Goal: Task Accomplishment & Management: Manage account settings

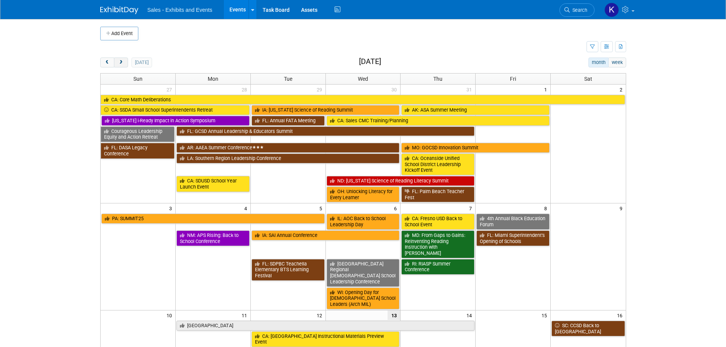
click at [124, 61] on span "next" at bounding box center [121, 62] width 6 height 5
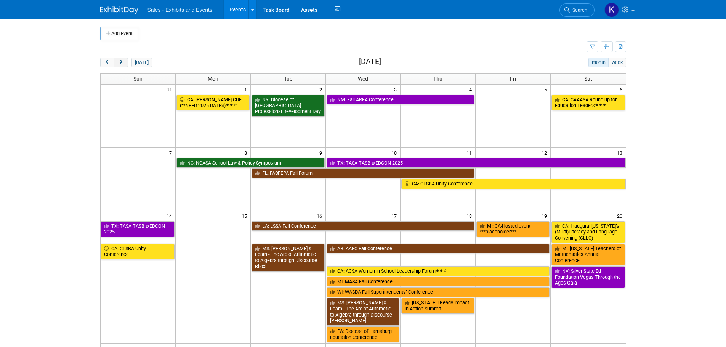
click at [124, 61] on span "next" at bounding box center [121, 62] width 6 height 5
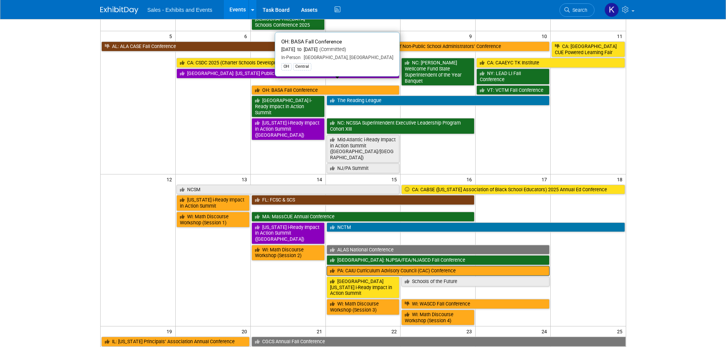
scroll to position [153, 0]
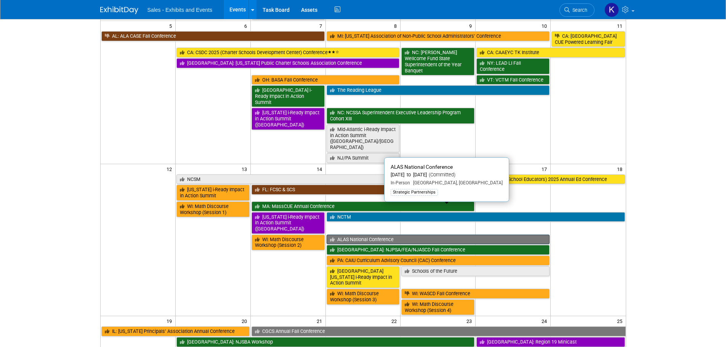
click at [369, 235] on link "ALAS National Conference" at bounding box center [438, 240] width 223 height 10
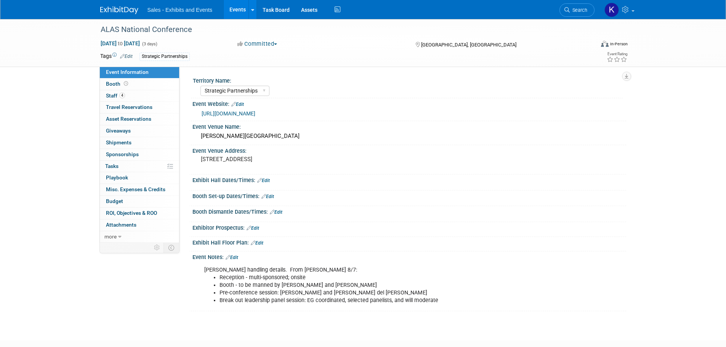
select select "Strategic Partnerships"
click at [114, 96] on span "Staff 4" at bounding box center [115, 96] width 19 height 6
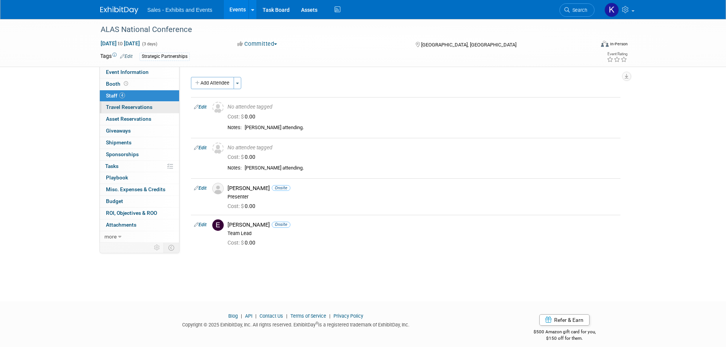
click at [132, 109] on span "Travel Reservations 0" at bounding box center [129, 107] width 47 height 6
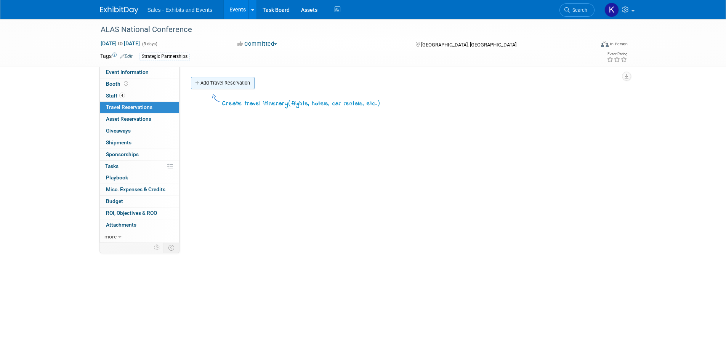
click at [225, 85] on link "Add Travel Reservation" at bounding box center [223, 83] width 64 height 12
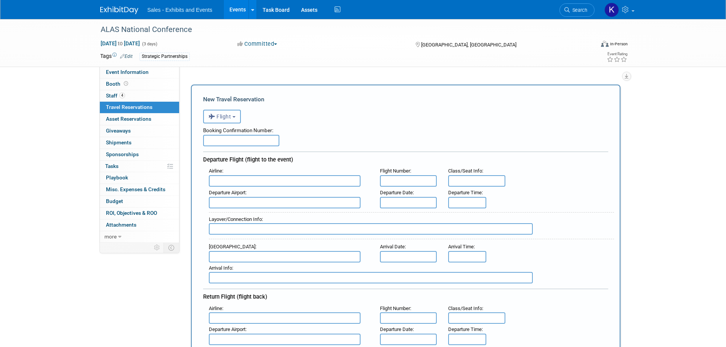
click at [240, 120] on button "Flight" at bounding box center [222, 117] width 38 height 14
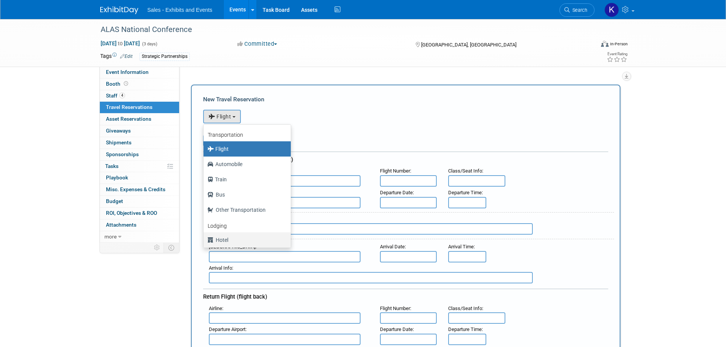
click at [226, 239] on label "Hotel" at bounding box center [245, 240] width 76 height 12
click at [205, 239] on input "Hotel" at bounding box center [202, 239] width 5 height 5
select select "6"
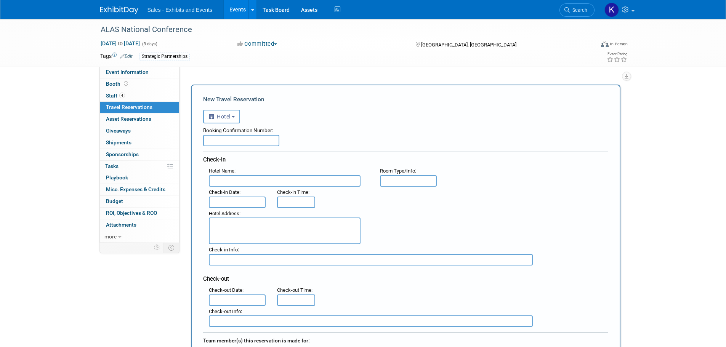
click at [260, 141] on input "text" at bounding box center [241, 140] width 76 height 11
click at [247, 182] on input "text" at bounding box center [285, 180] width 152 height 11
type input "Palmer House"
click at [246, 206] on input "text" at bounding box center [237, 202] width 57 height 11
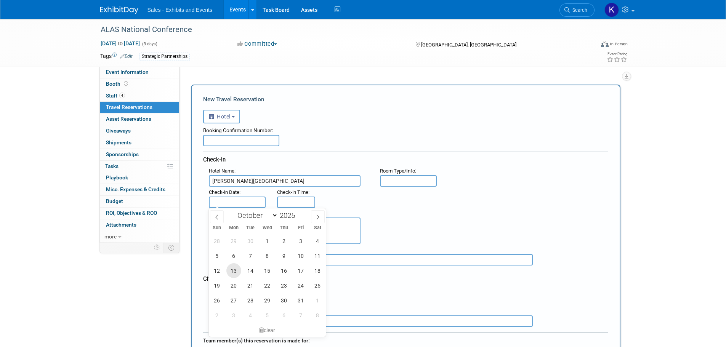
click at [235, 272] on span "13" at bounding box center [234, 271] width 15 height 15
type input "Oct 13, 2025"
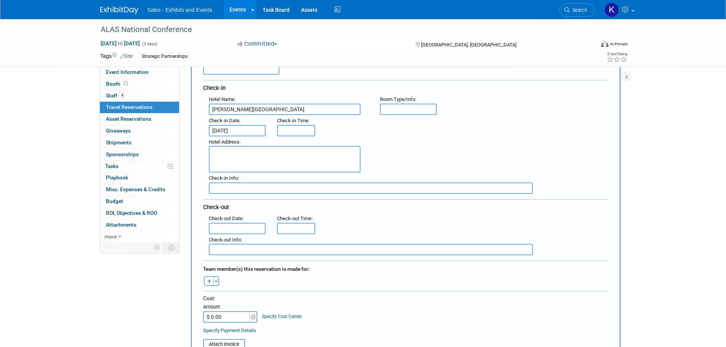
scroll to position [76, 0]
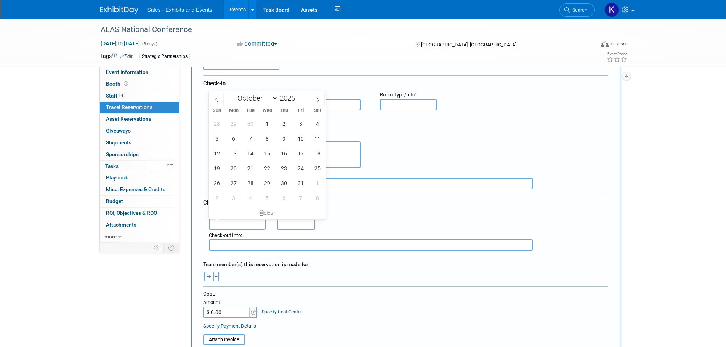
click at [238, 220] on input "text" at bounding box center [237, 224] width 57 height 11
click at [319, 153] on span "18" at bounding box center [317, 153] width 15 height 15
type input "Oct 18, 2025"
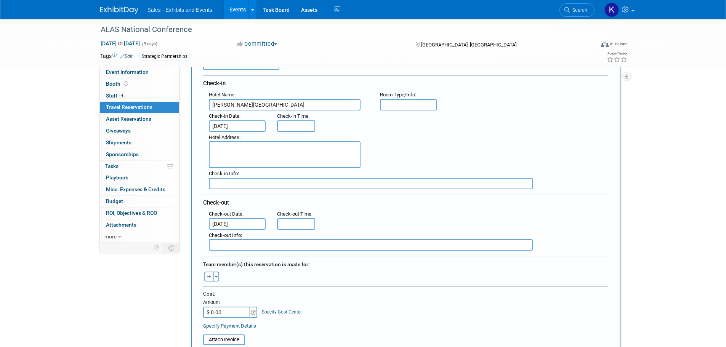
drag, startPoint x: 382, startPoint y: 289, endPoint x: 376, endPoint y: 291, distance: 6.2
click at [382, 291] on div "Cost:" at bounding box center [405, 294] width 405 height 7
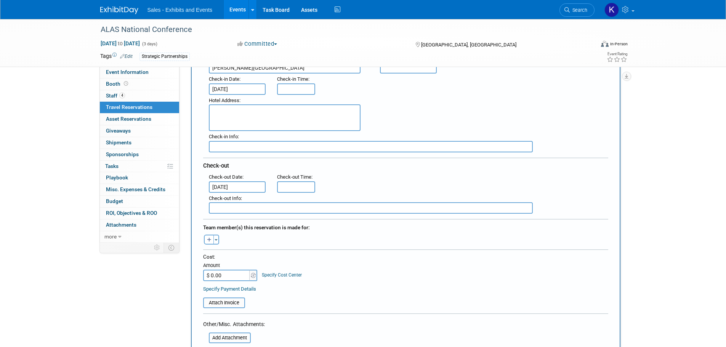
scroll to position [114, 0]
click at [217, 238] on span "button" at bounding box center [216, 239] width 3 height 2
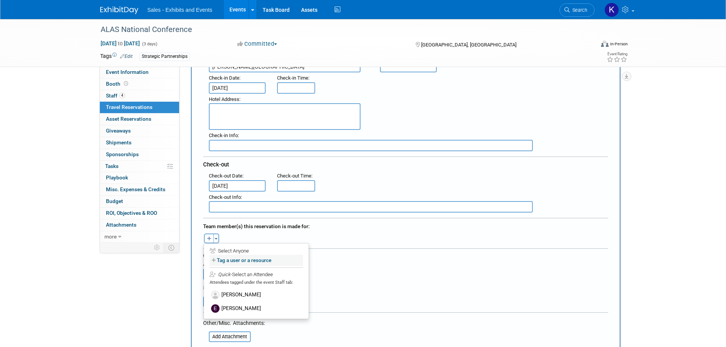
drag, startPoint x: 219, startPoint y: 239, endPoint x: 245, endPoint y: 259, distance: 32.9
click at [243, 259] on label "Tag a user or a resource" at bounding box center [256, 260] width 93 height 11
select select
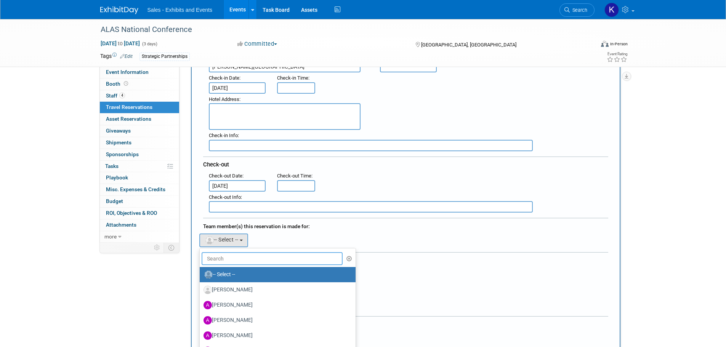
click at [256, 260] on input "text" at bounding box center [272, 258] width 141 height 13
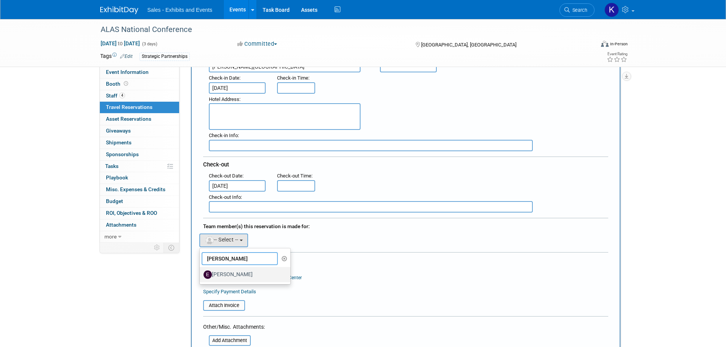
type input "Elda"
click at [237, 280] on link "Elda Garcia" at bounding box center [245, 274] width 91 height 15
click at [241, 273] on label "Elda Garcia" at bounding box center [244, 275] width 80 height 12
click at [201, 273] on input "Elda Garcia" at bounding box center [198, 274] width 5 height 5
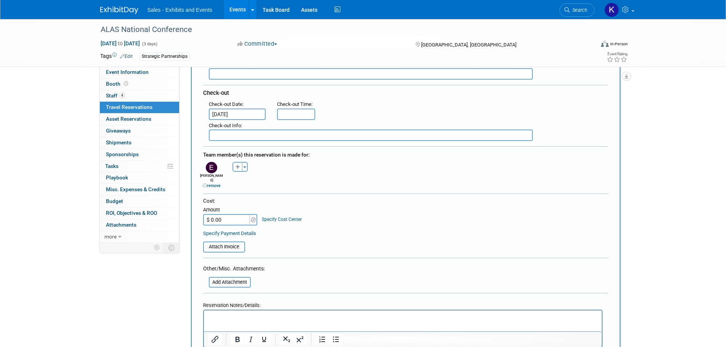
scroll to position [191, 0]
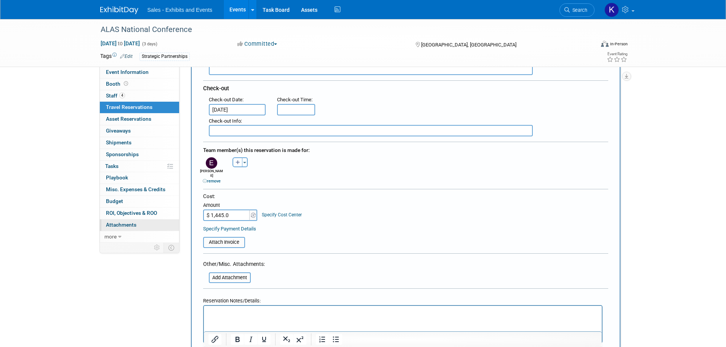
type input "$ 1,445.00"
click at [264, 305] on div at bounding box center [403, 324] width 400 height 38
click at [265, 307] on html at bounding box center [403, 311] width 398 height 11
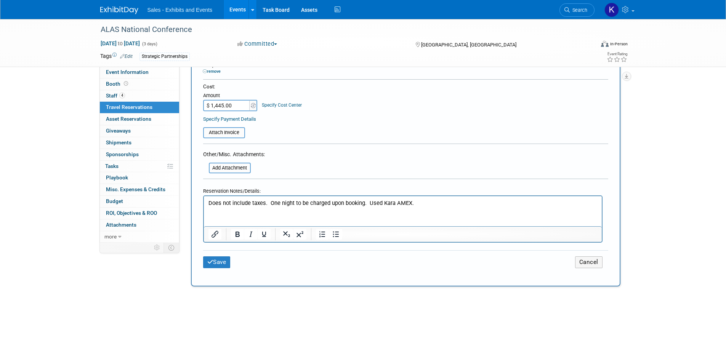
scroll to position [305, 0]
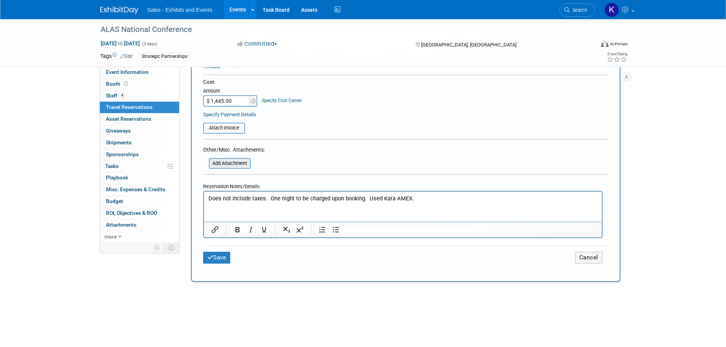
click at [243, 159] on input "file" at bounding box center [204, 163] width 91 height 9
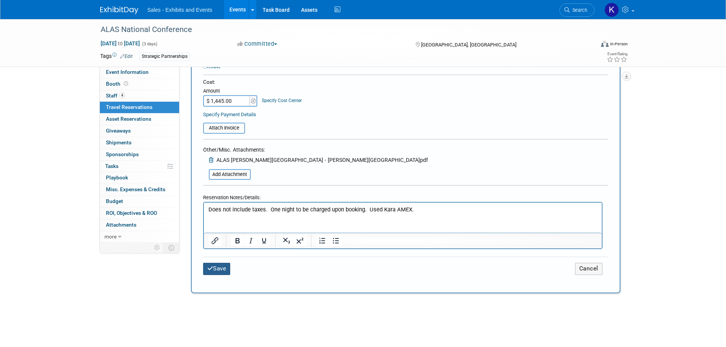
click at [218, 263] on button "Save" at bounding box center [216, 269] width 27 height 12
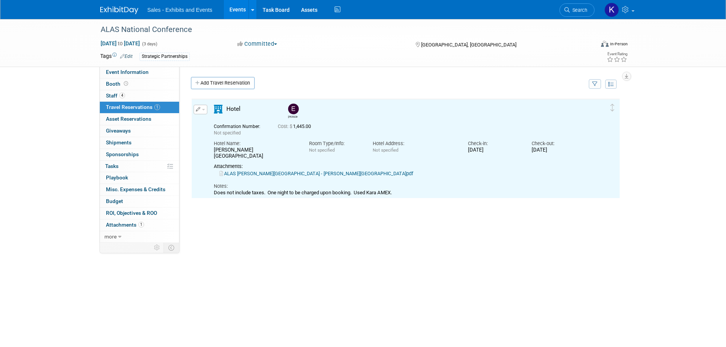
scroll to position [0, 0]
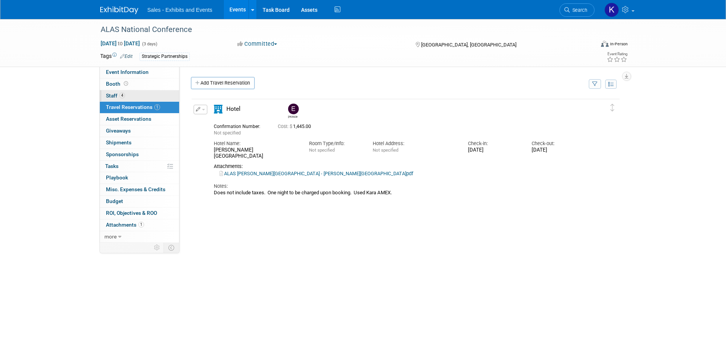
click at [117, 95] on span "Staff 4" at bounding box center [115, 96] width 19 height 6
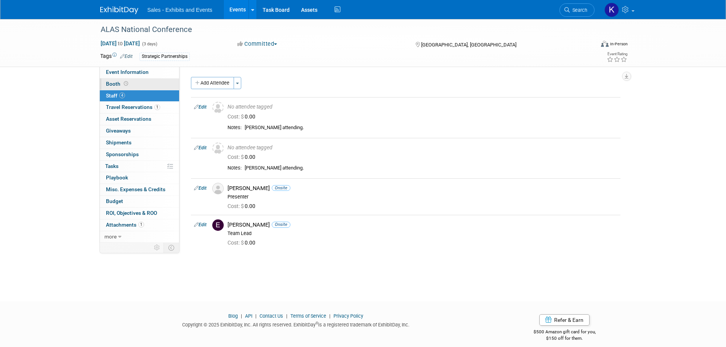
click at [112, 86] on span "Booth" at bounding box center [118, 84] width 24 height 6
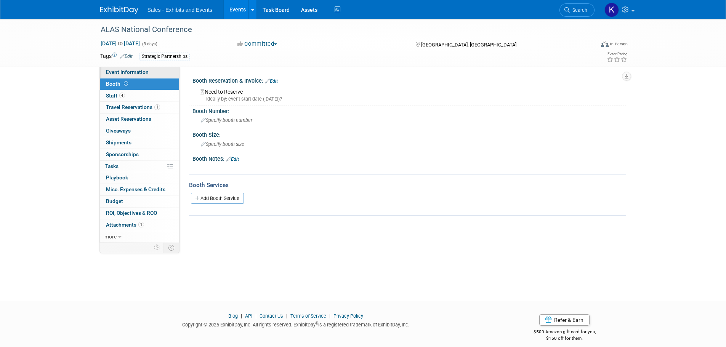
click at [114, 72] on span "Event Information" at bounding box center [127, 72] width 43 height 6
select select "Strategic Partnerships"
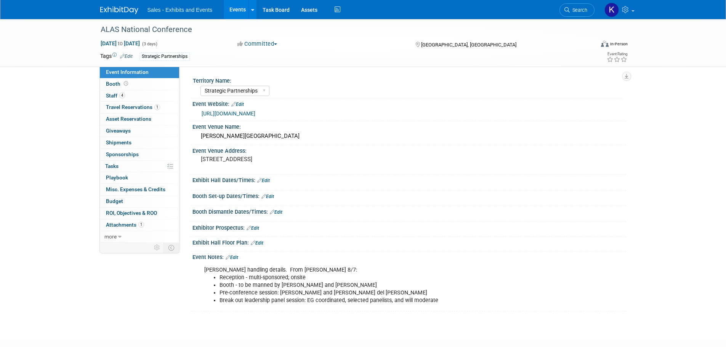
click at [122, 13] on img at bounding box center [119, 10] width 38 height 8
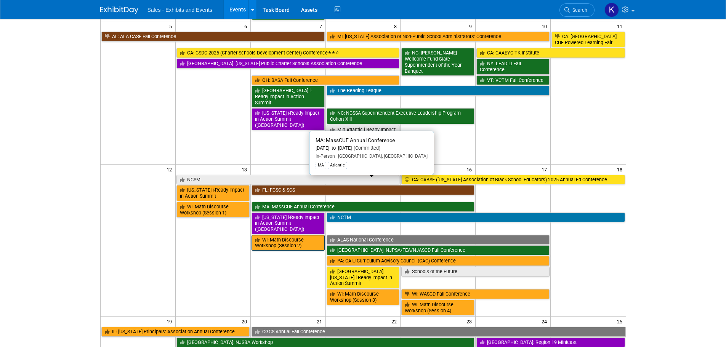
scroll to position [153, 0]
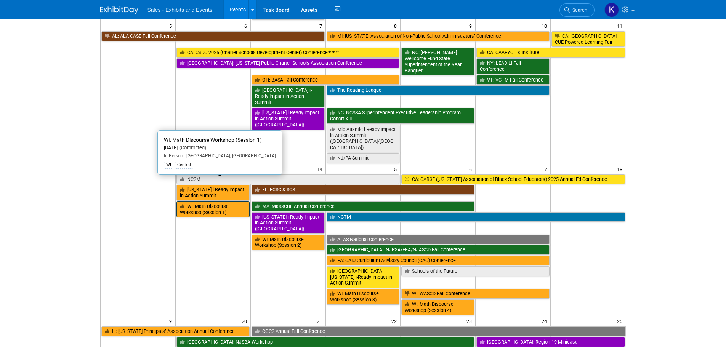
click at [222, 202] on link "WI: Math Discourse Workshop (Session 1)" at bounding box center [213, 210] width 73 height 16
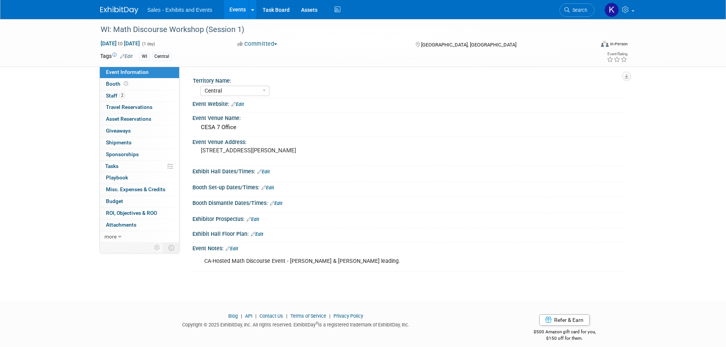
select select "Central"
click at [125, 9] on img at bounding box center [119, 10] width 38 height 8
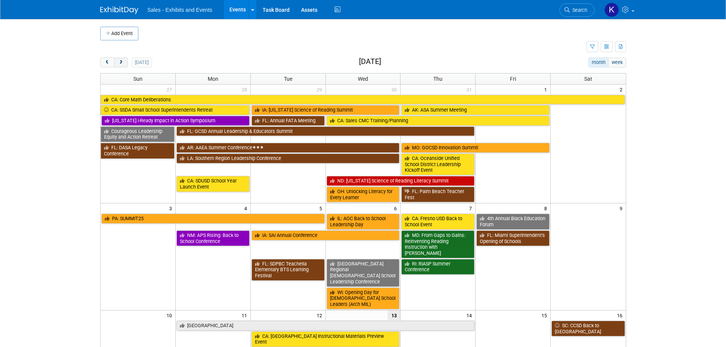
click at [125, 64] on button "next" at bounding box center [121, 63] width 14 height 10
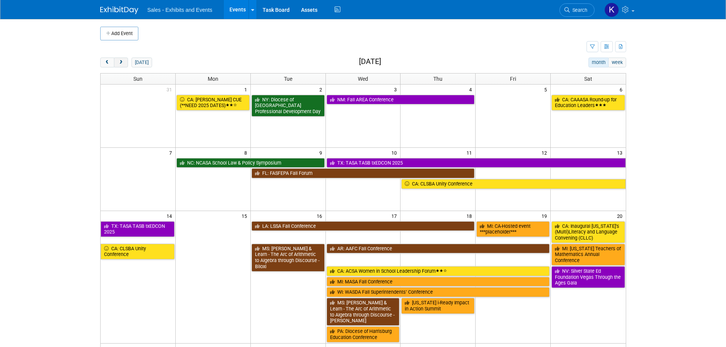
click at [125, 64] on button "next" at bounding box center [121, 63] width 14 height 10
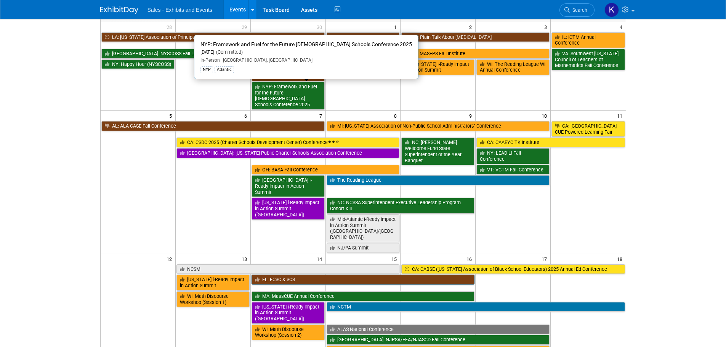
scroll to position [170, 0]
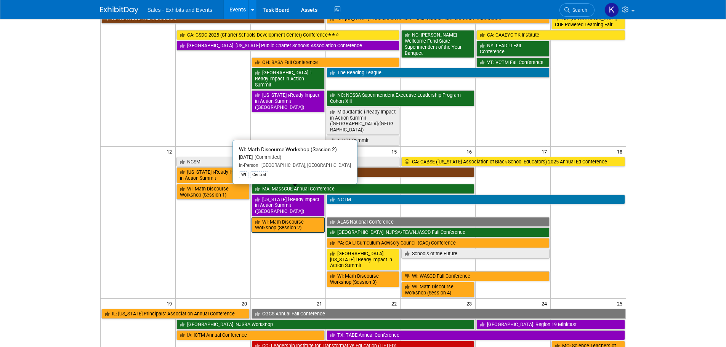
click at [287, 217] on link "WI: Math Discourse Workshop (Session 2)" at bounding box center [288, 225] width 73 height 16
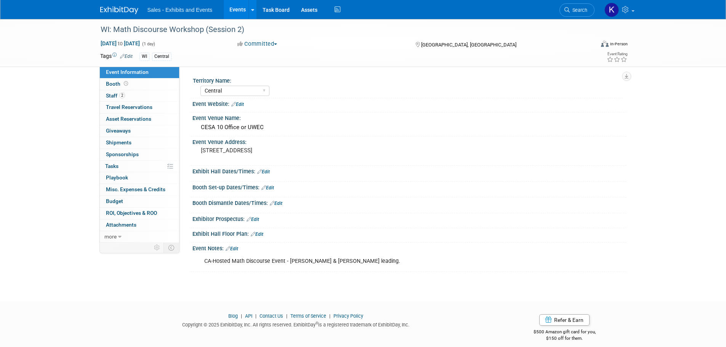
select select "Central"
click at [259, 127] on div "CESA 10 Office or UWEC" at bounding box center [409, 128] width 423 height 12
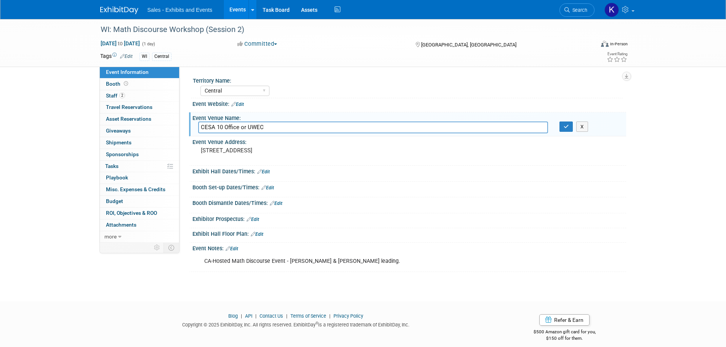
click at [109, 5] on div at bounding box center [123, 7] width 47 height 14
click at [131, 16] on div "Sales - Exhibits and Events Events Add Event Bulk Upload Events Shareable Event…" at bounding box center [363, 9] width 526 height 19
click at [114, 4] on link at bounding box center [123, 6] width 47 height 6
